Goal: Check status: Check status

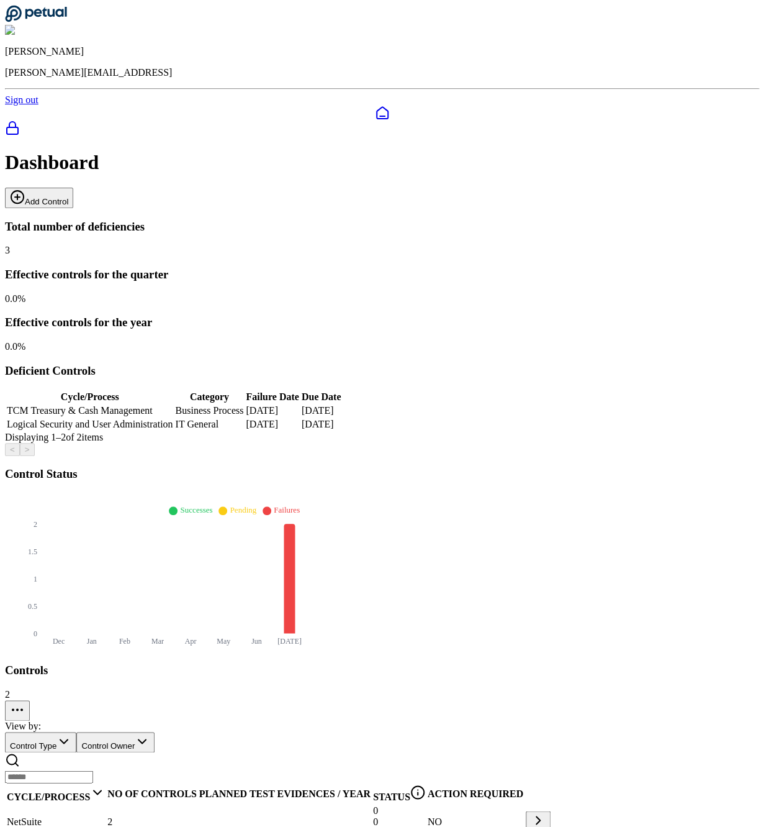
click at [106, 804] on td "NetSuite" at bounding box center [55, 821] width 99 height 35
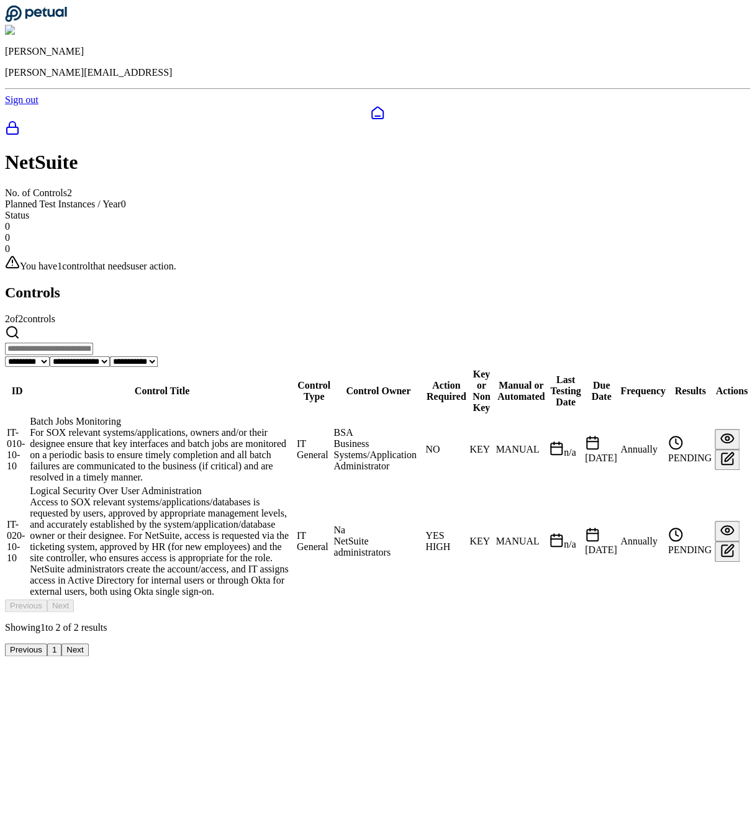
click at [160, 485] on td "Logical Security Over User Administration Access to SOX relevant systems/applic…" at bounding box center [162, 541] width 266 height 113
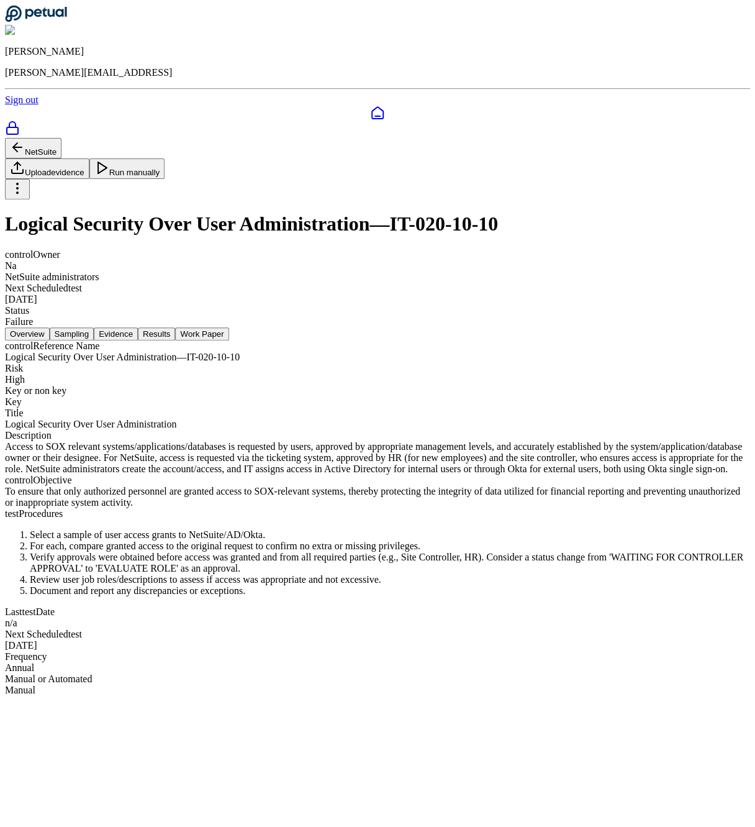
click at [45, 138] on div "NetSuite Upload evidence Run manually Logical Security Over User Administration…" at bounding box center [377, 232] width 745 height 189
click at [25, 140] on icon at bounding box center [17, 147] width 15 height 15
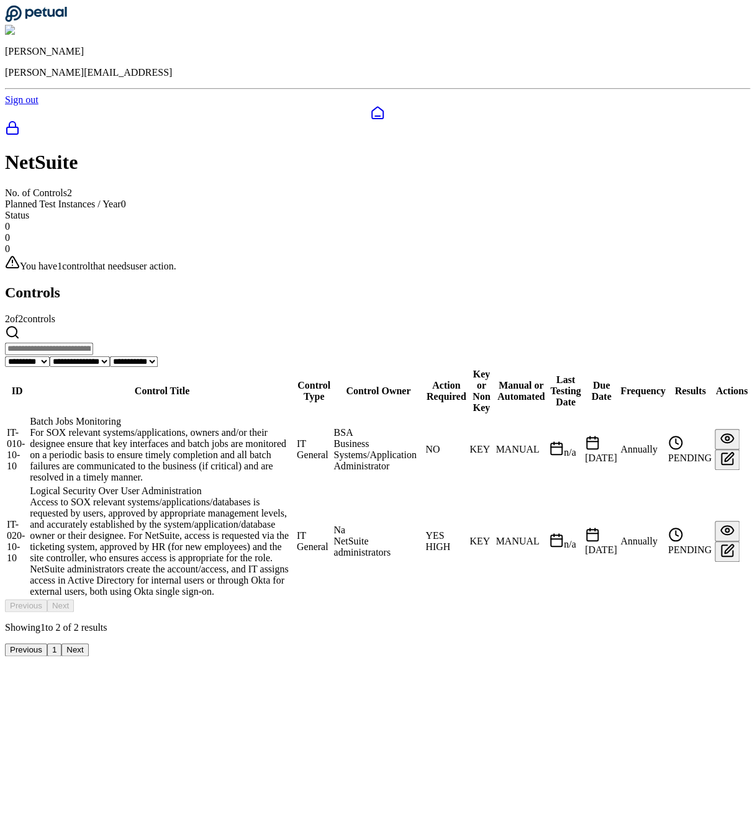
click at [29, 106] on div at bounding box center [377, 113] width 745 height 15
